Goal: Navigation & Orientation: Find specific page/section

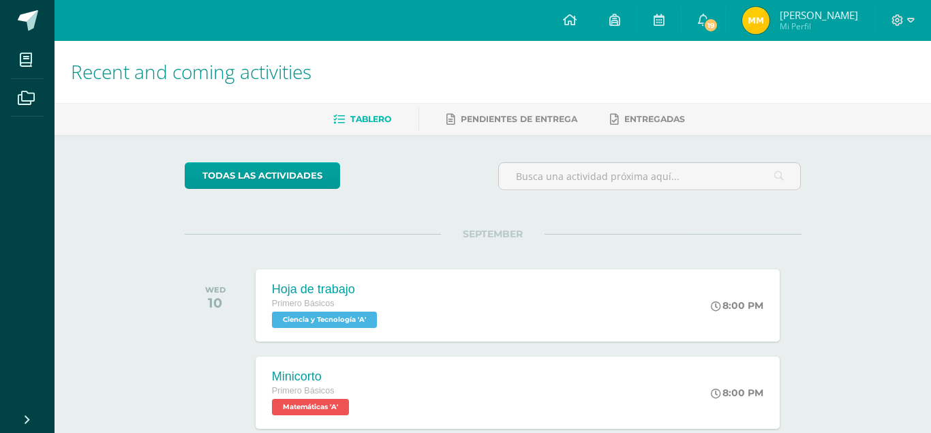
click at [110, 117] on ul "Tablero Pendientes de entrega Entregadas" at bounding box center [509, 119] width 876 height 22
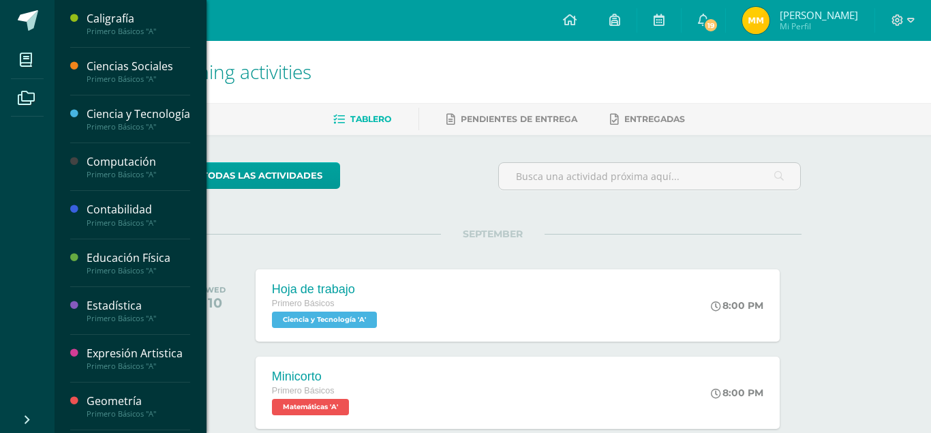
click at [8, 67] on li "My courses" at bounding box center [27, 60] width 54 height 38
click at [31, 54] on icon at bounding box center [26, 60] width 12 height 14
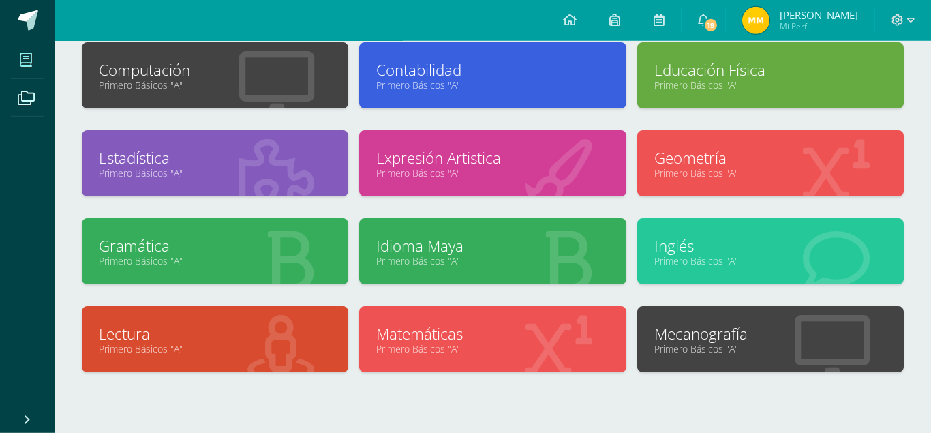
scroll to position [208, 0]
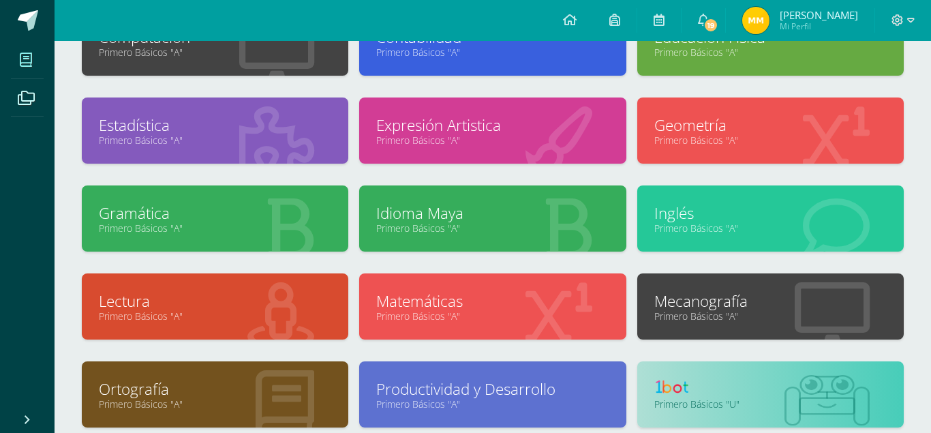
click at [432, 399] on link "Primero Básicos "A"" at bounding box center [492, 403] width 232 height 13
